Goal: Task Accomplishment & Management: Use online tool/utility

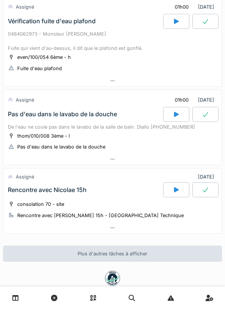
scroll to position [432, 0]
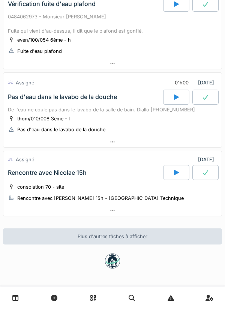
click at [175, 102] on div at bounding box center [176, 97] width 26 height 15
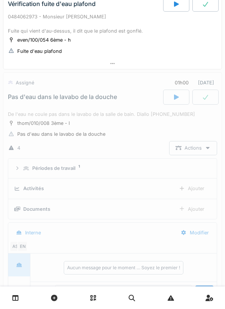
scroll to position [474, 0]
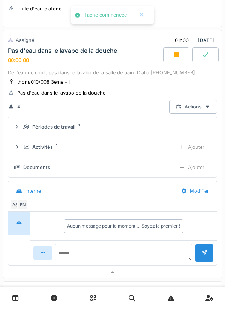
click at [196, 143] on div "Ajouter" at bounding box center [192, 147] width 38 height 14
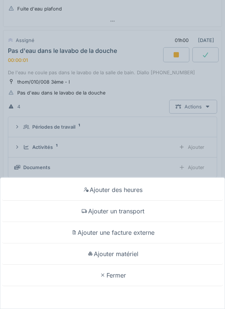
click at [159, 211] on div "Ajouter un transport" at bounding box center [112, 211] width 221 height 21
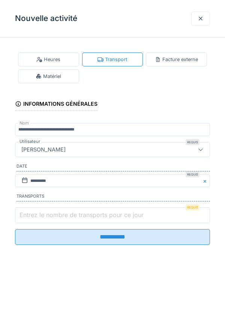
click at [151, 215] on input "Entrez le nombre de transports pour ce jour" at bounding box center [112, 216] width 195 height 16
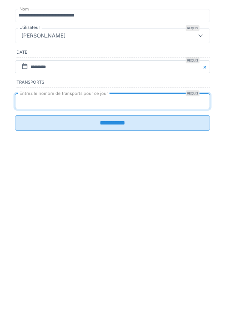
type input "*"
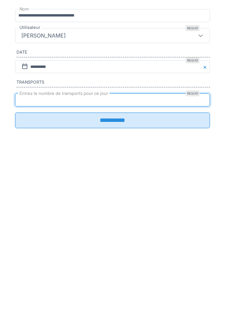
click at [156, 238] on input "**********" at bounding box center [112, 235] width 195 height 16
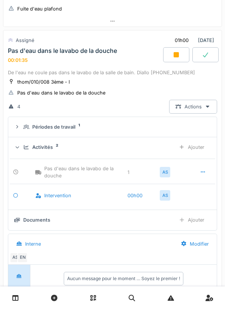
click at [218, 59] on div at bounding box center [206, 54] width 26 height 15
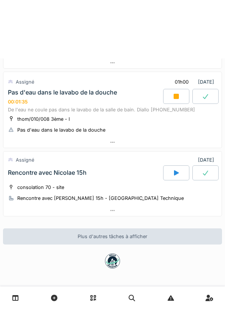
scroll to position [433, 0]
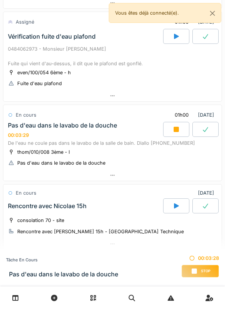
scroll to position [434, 0]
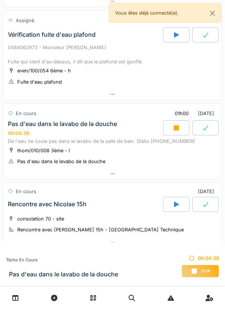
scroll to position [433, 0]
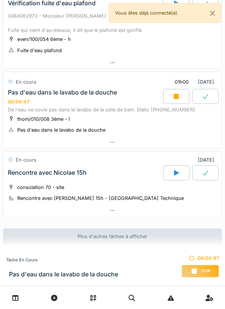
click at [65, 309] on div at bounding box center [112, 298] width 225 height 23
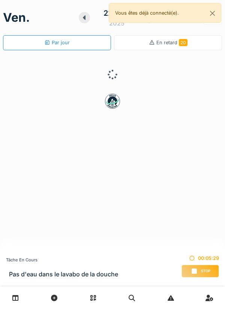
click at [204, 268] on div "Stop" at bounding box center [201, 271] width 38 height 13
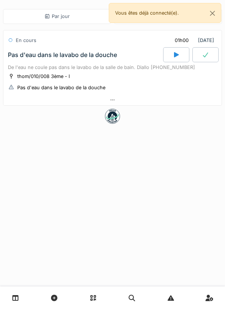
click at [135, 103] on div at bounding box center [112, 100] width 218 height 11
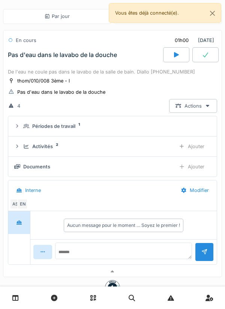
scroll to position [27, 0]
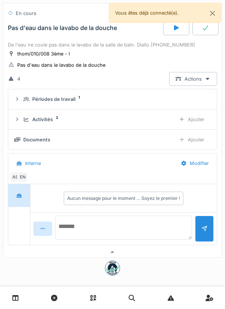
click at [140, 224] on textarea at bounding box center [123, 228] width 137 height 24
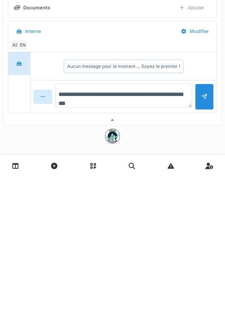
type textarea "**********"
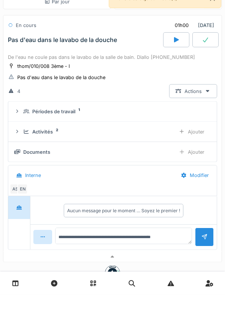
click at [205, 58] on icon at bounding box center [206, 55] width 8 height 6
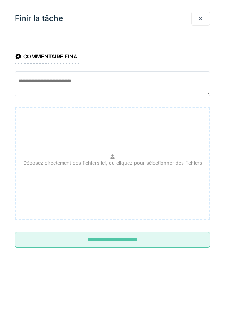
click at [169, 240] on input "**********" at bounding box center [112, 240] width 195 height 16
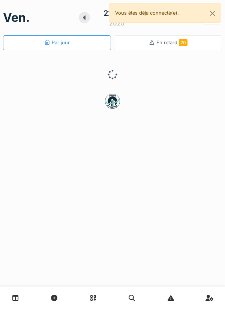
click at [218, 304] on link at bounding box center [209, 298] width 19 height 18
